Goal: Task Accomplishment & Management: Use online tool/utility

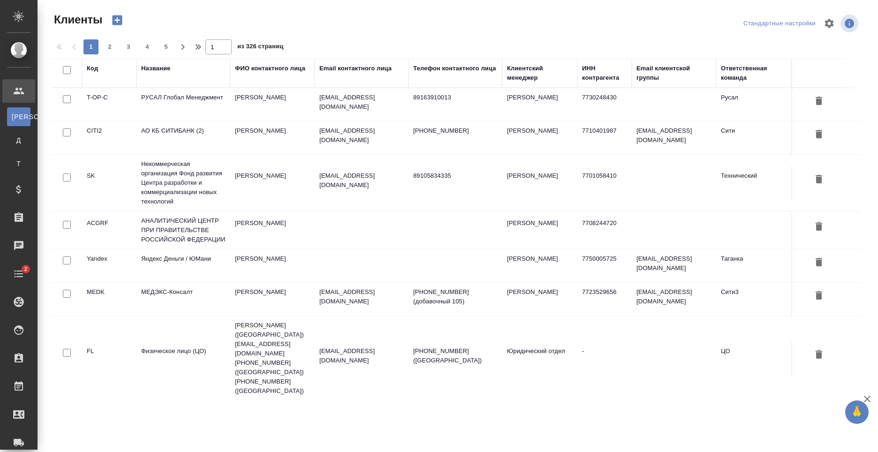
select select "RU"
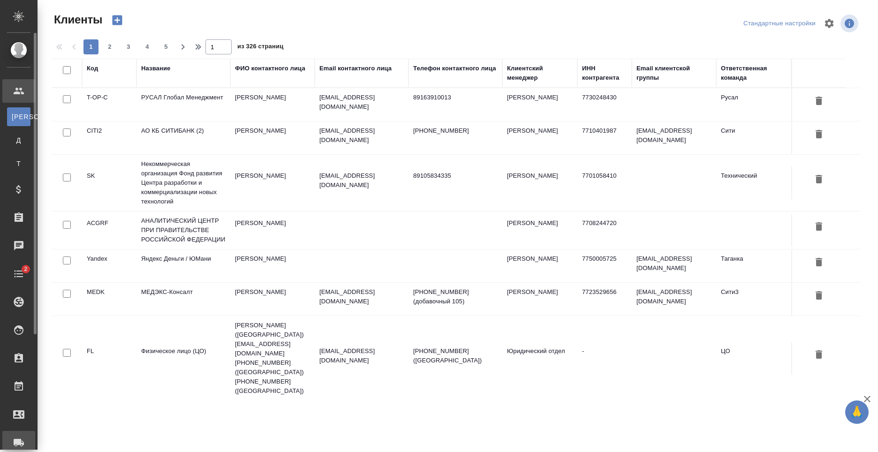
scroll to position [141, 0]
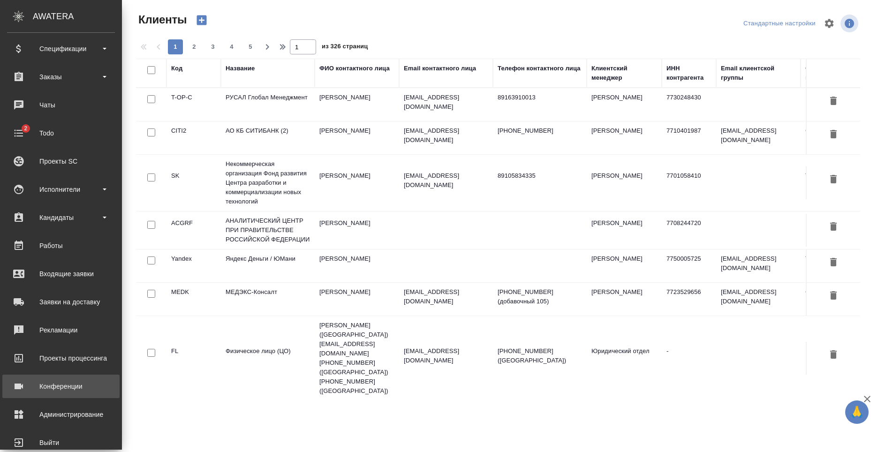
click at [80, 392] on div "Конференции" at bounding box center [61, 387] width 108 height 14
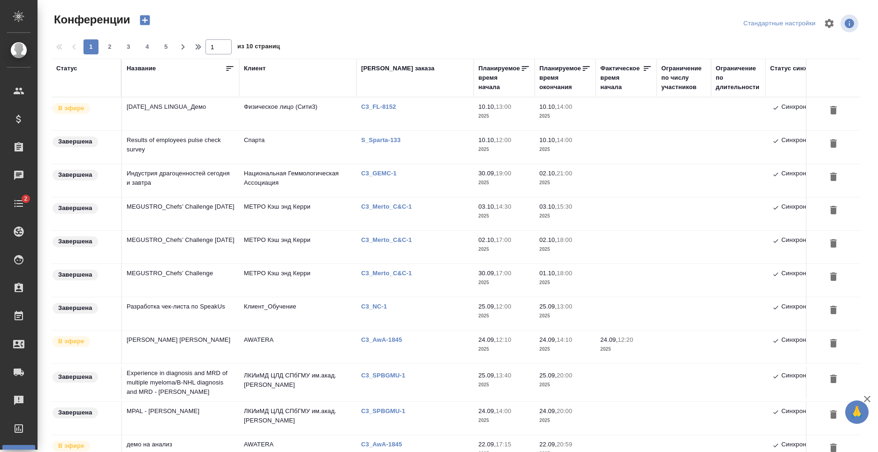
click at [266, 124] on td "Физическое лицо (Сити3)" at bounding box center [297, 114] width 117 height 33
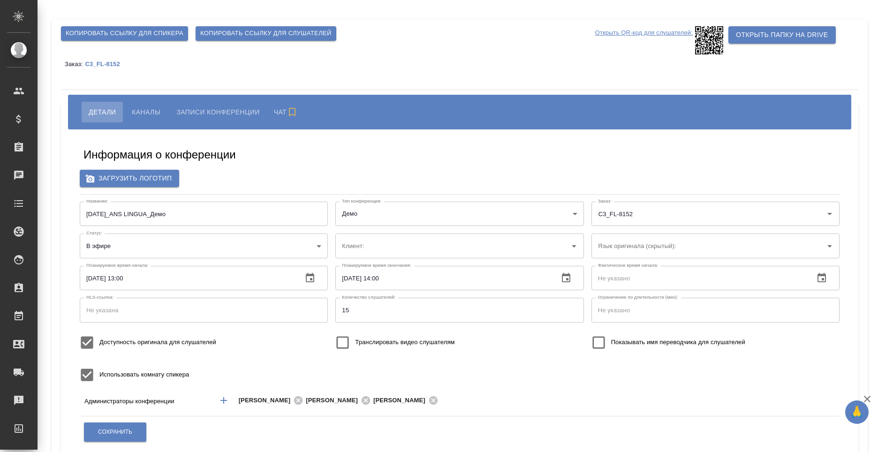
click at [155, 107] on span "Каналы" at bounding box center [146, 111] width 29 height 11
type input "Физическое лицо (Сити3)"
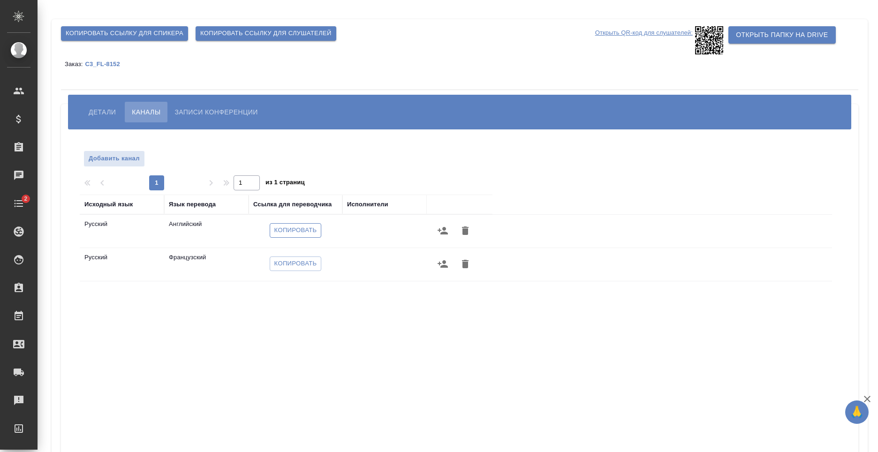
click at [306, 231] on span "Копировать" at bounding box center [295, 230] width 43 height 11
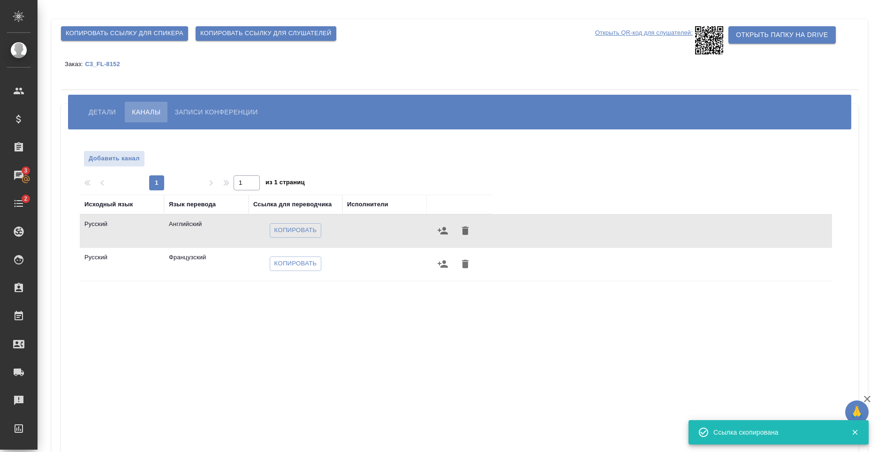
click at [606, 78] on div "Копировать ссылку для спикера Копировать ссылку для слушателей Открыть QR-код д…" at bounding box center [460, 293] width 816 height 548
